Goal: Task Accomplishment & Management: Complete application form

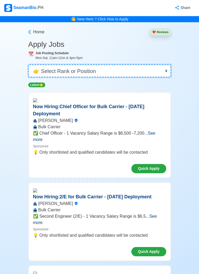
click at [165, 69] on select "👉 Select Rank or Position Master Chief Officer 2nd Officer 3rd Officer Junior O…" at bounding box center [99, 70] width 143 height 13
select select "Master"
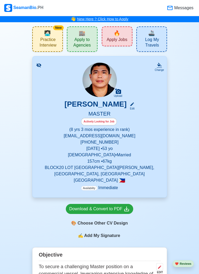
click at [85, 19] on link "New Here ? Click How to Apply" at bounding box center [102, 19] width 51 height 4
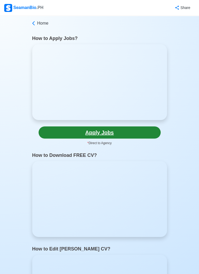
click at [110, 129] on link "Apply Jobs" at bounding box center [100, 132] width 122 height 12
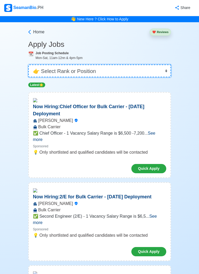
click at [163, 72] on select "👉 Select Rank or Position Master Chief Officer 2nd Officer 3rd Officer Junior O…" at bounding box center [99, 70] width 143 height 13
select select "Master"
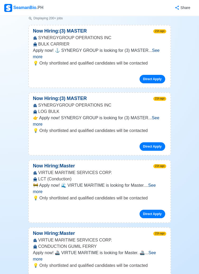
scroll to position [110, 0]
